Goal: Check status: Check status

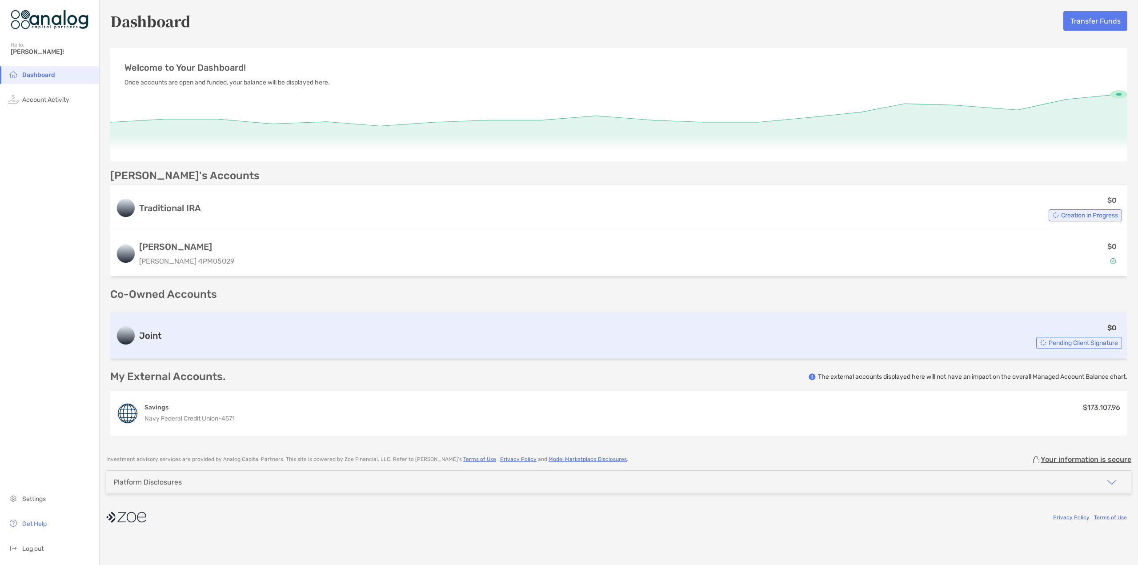
click at [1066, 342] on span "Pending Client Signature" at bounding box center [1083, 343] width 69 height 5
click at [1049, 341] on span "Pending Client Signature" at bounding box center [1083, 343] width 69 height 5
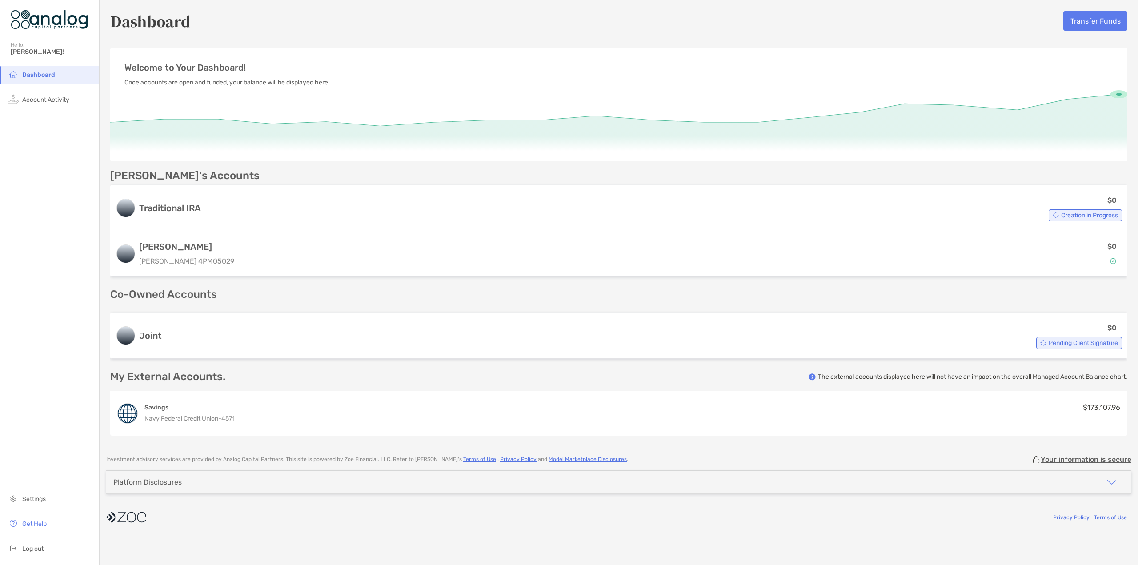
click at [961, 304] on div "Shari's Accounts Traditional IRA $0 Creation in Progress Roth IRA Roth IRA 4PM0…" at bounding box center [618, 302] width 1017 height 265
click at [32, 101] on span "Account Activity" at bounding box center [45, 100] width 47 height 8
